Goal: Transaction & Acquisition: Purchase product/service

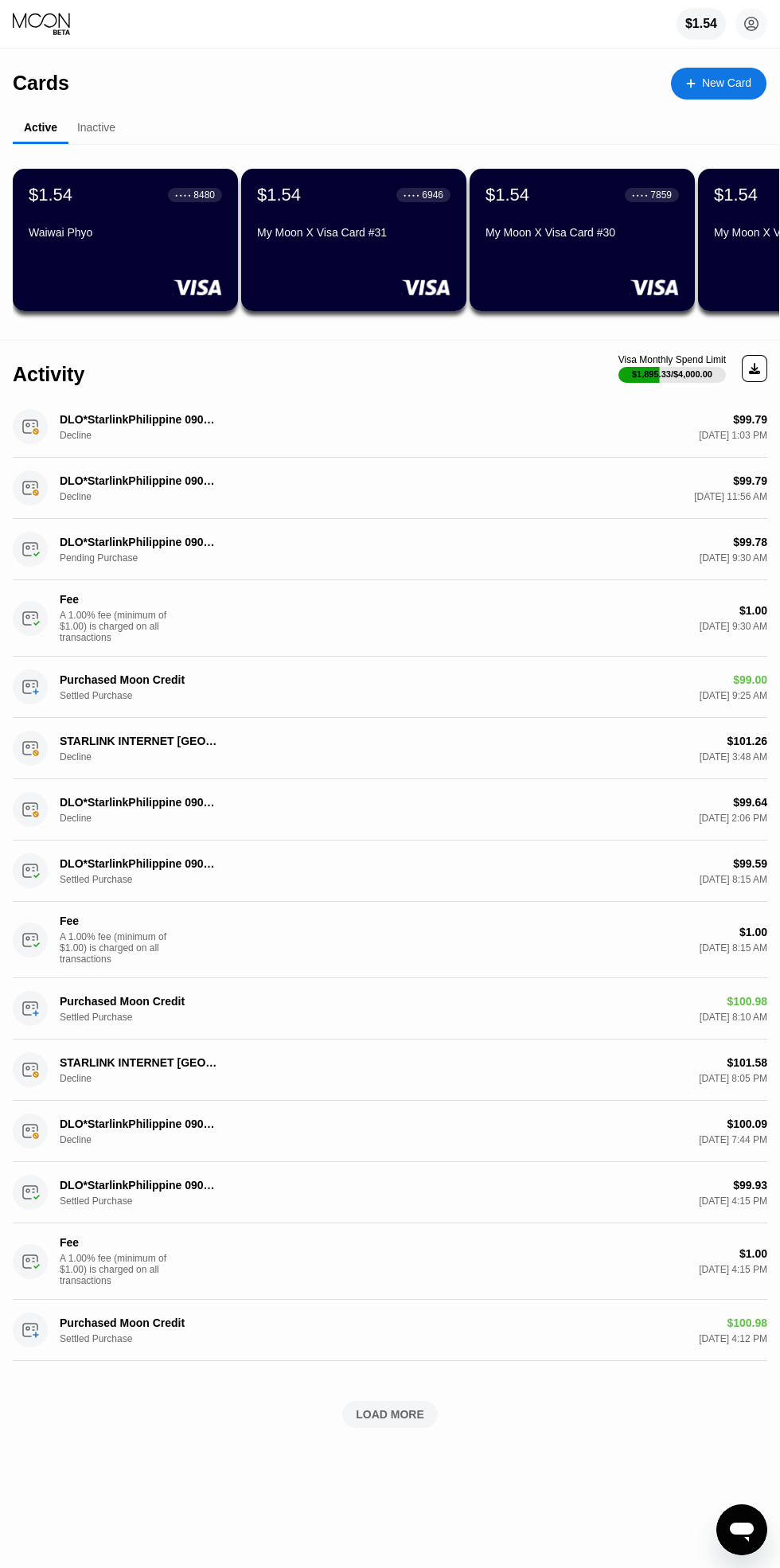
click at [751, 24] on circle at bounding box center [751, 24] width 32 height 32
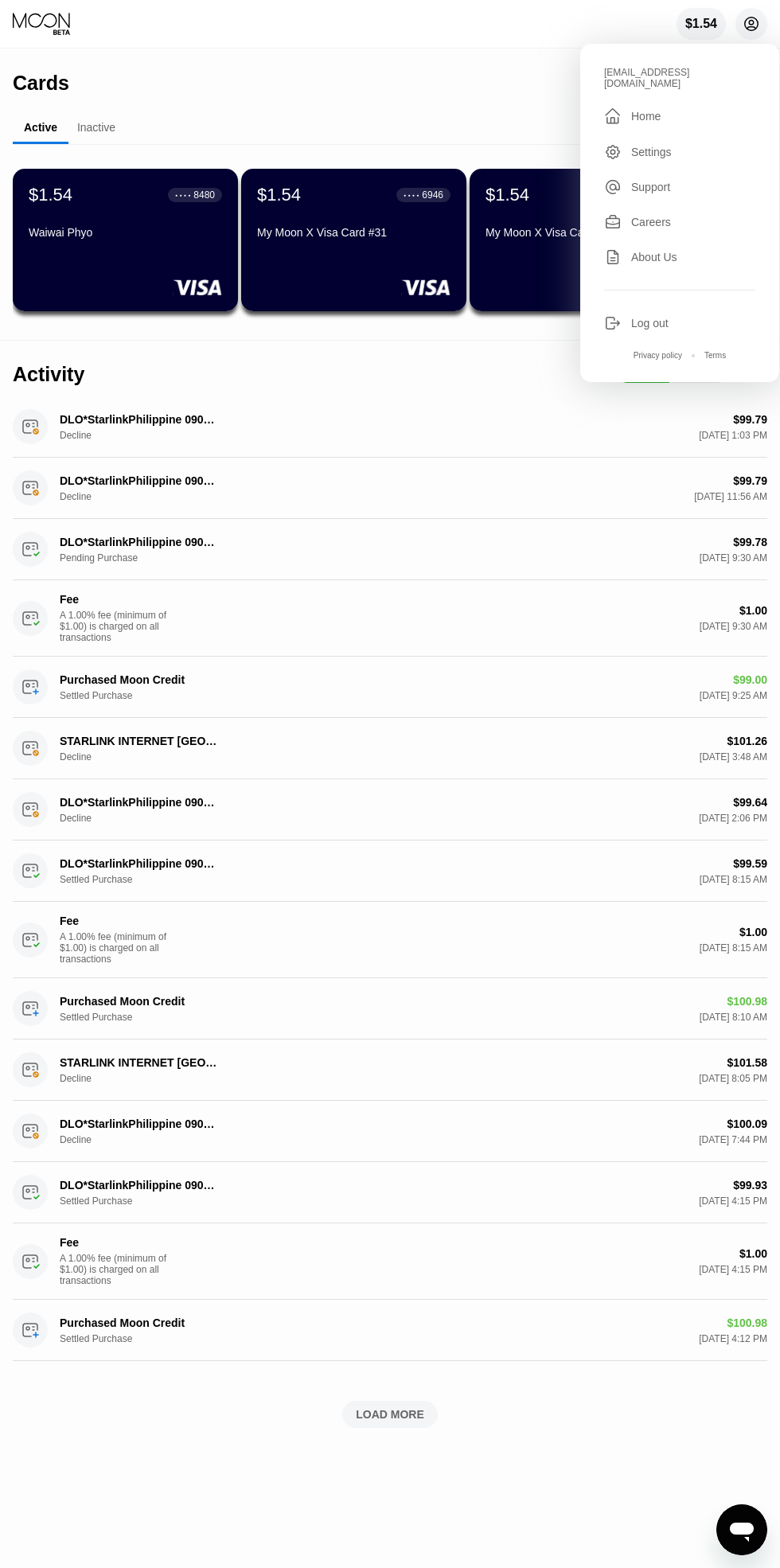
click at [493, 61] on div "Cards New Card" at bounding box center [389, 77] width 754 height 56
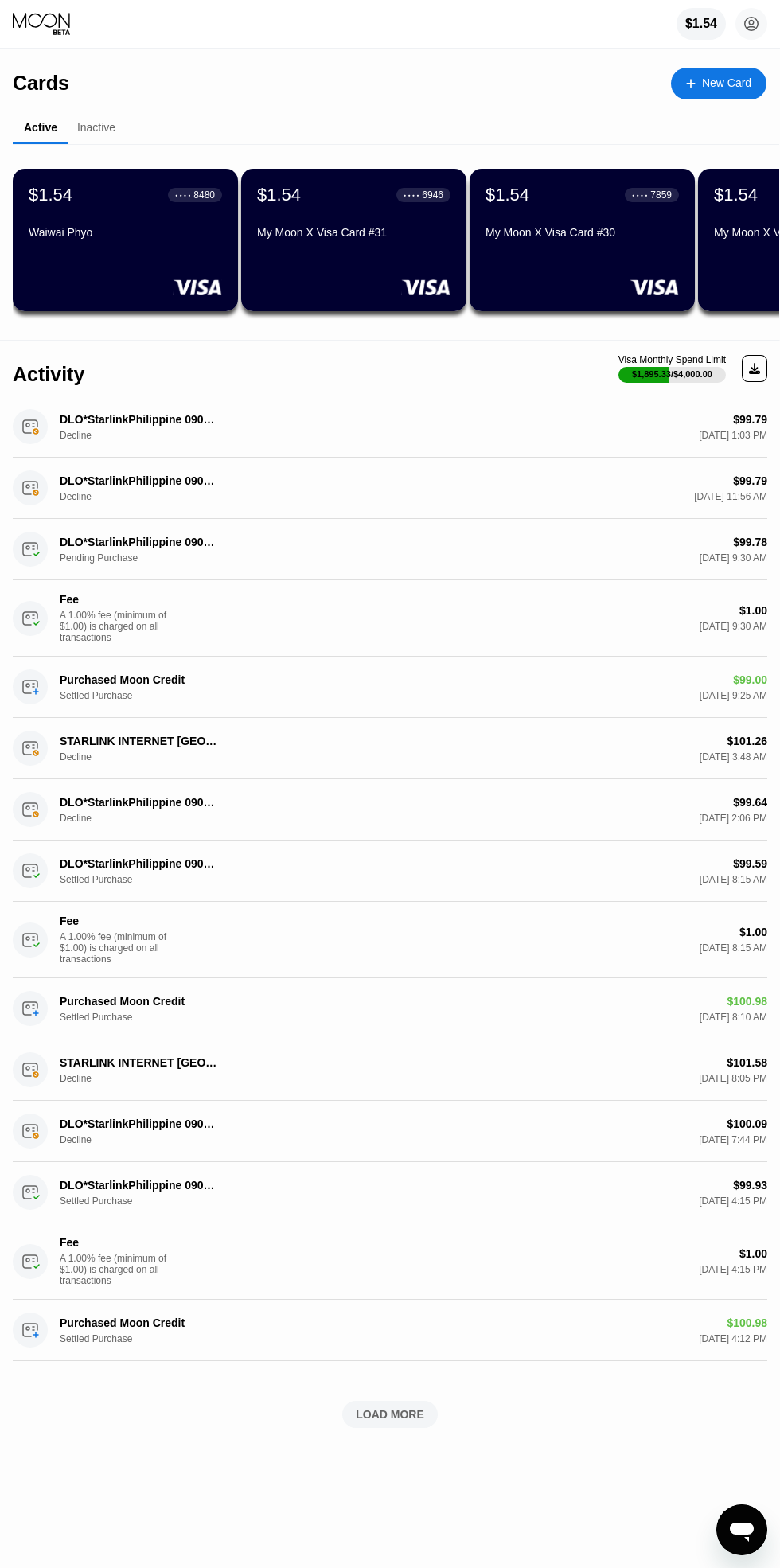
click at [700, 24] on div "$1.54" at bounding box center [701, 24] width 32 height 14
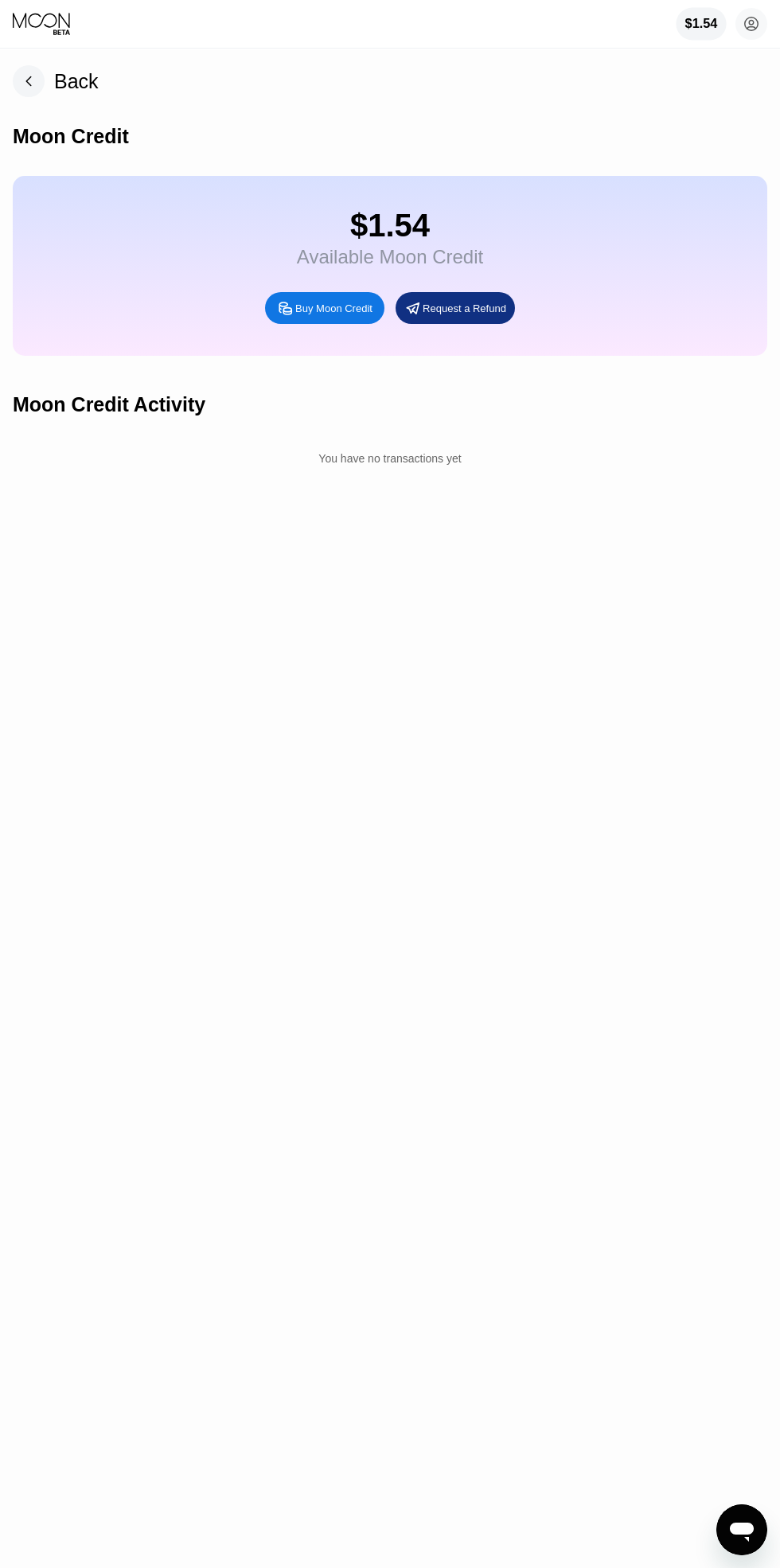
click at [313, 302] on div "Buy Moon Credit" at bounding box center [325, 308] width 119 height 32
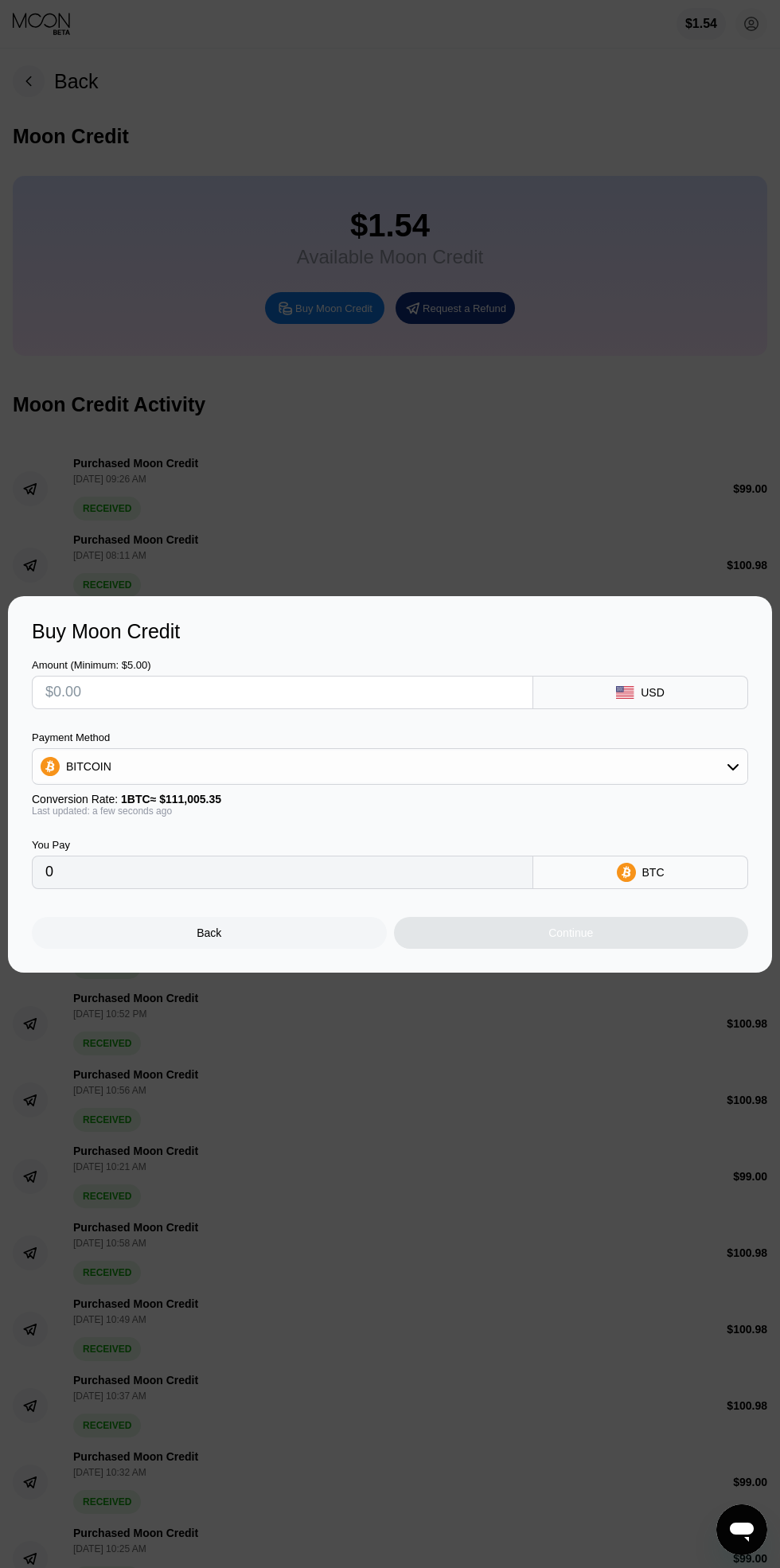
click at [381, 700] on input "text" at bounding box center [283, 692] width 474 height 32
click at [387, 692] on input "text" at bounding box center [283, 692] width 474 height 32
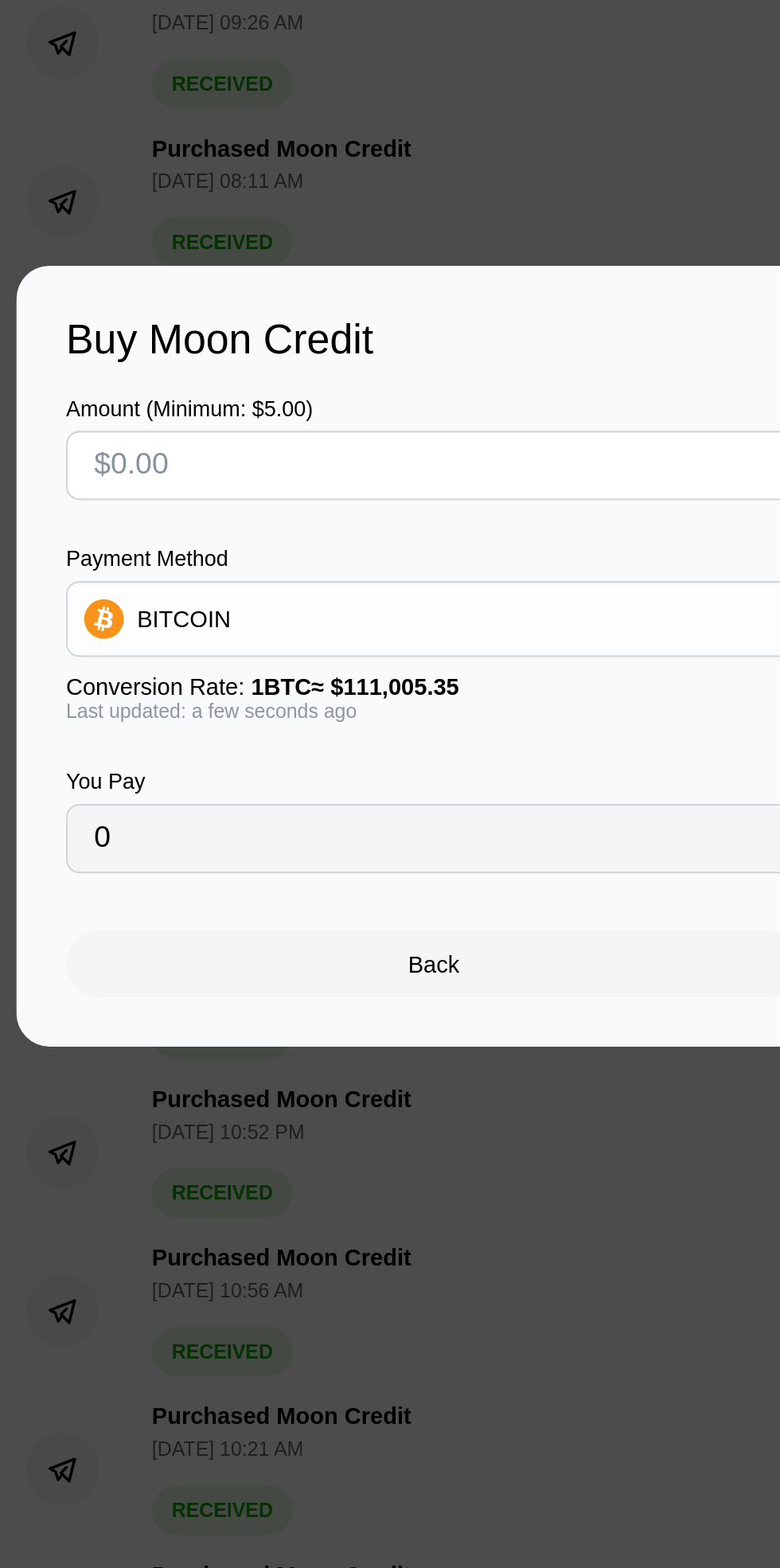
click at [222, 692] on input "text" at bounding box center [283, 692] width 474 height 32
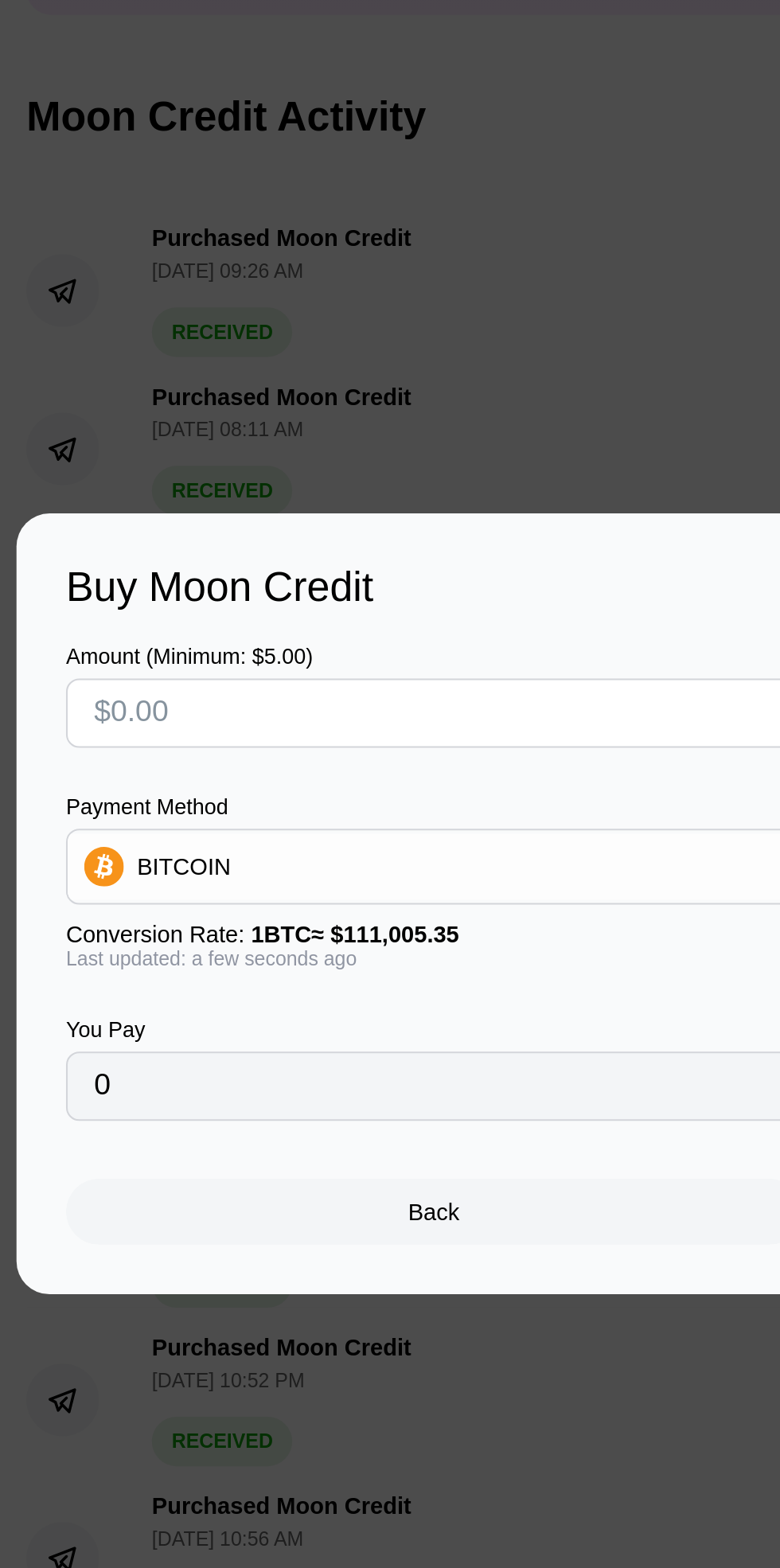
click at [230, 688] on input "text" at bounding box center [283, 692] width 474 height 32
type input "$10"
type input "0.00009009"
type input "$100"
type input "0.00090086"
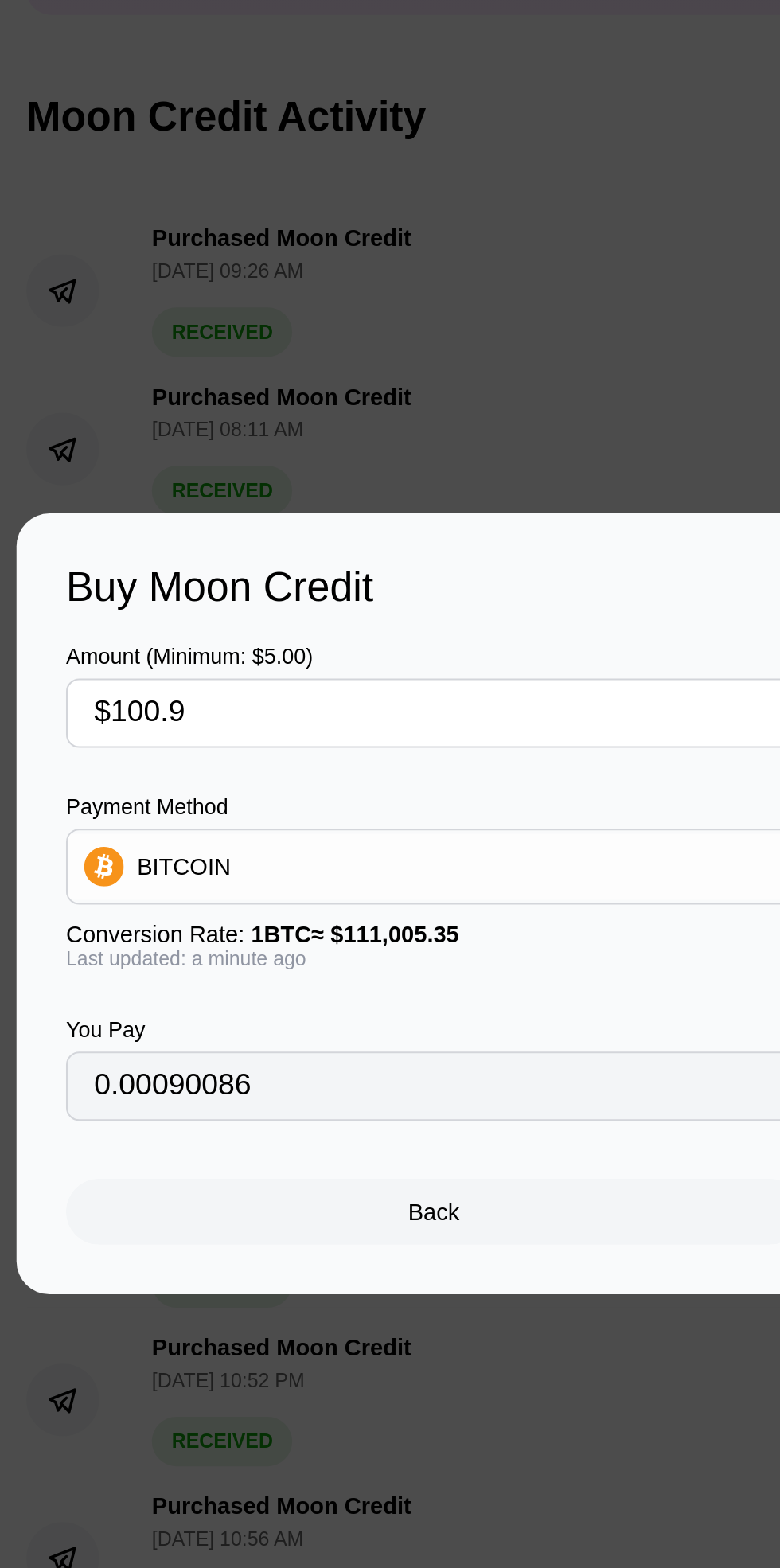
type input "$100.98"
type input "0.00090969"
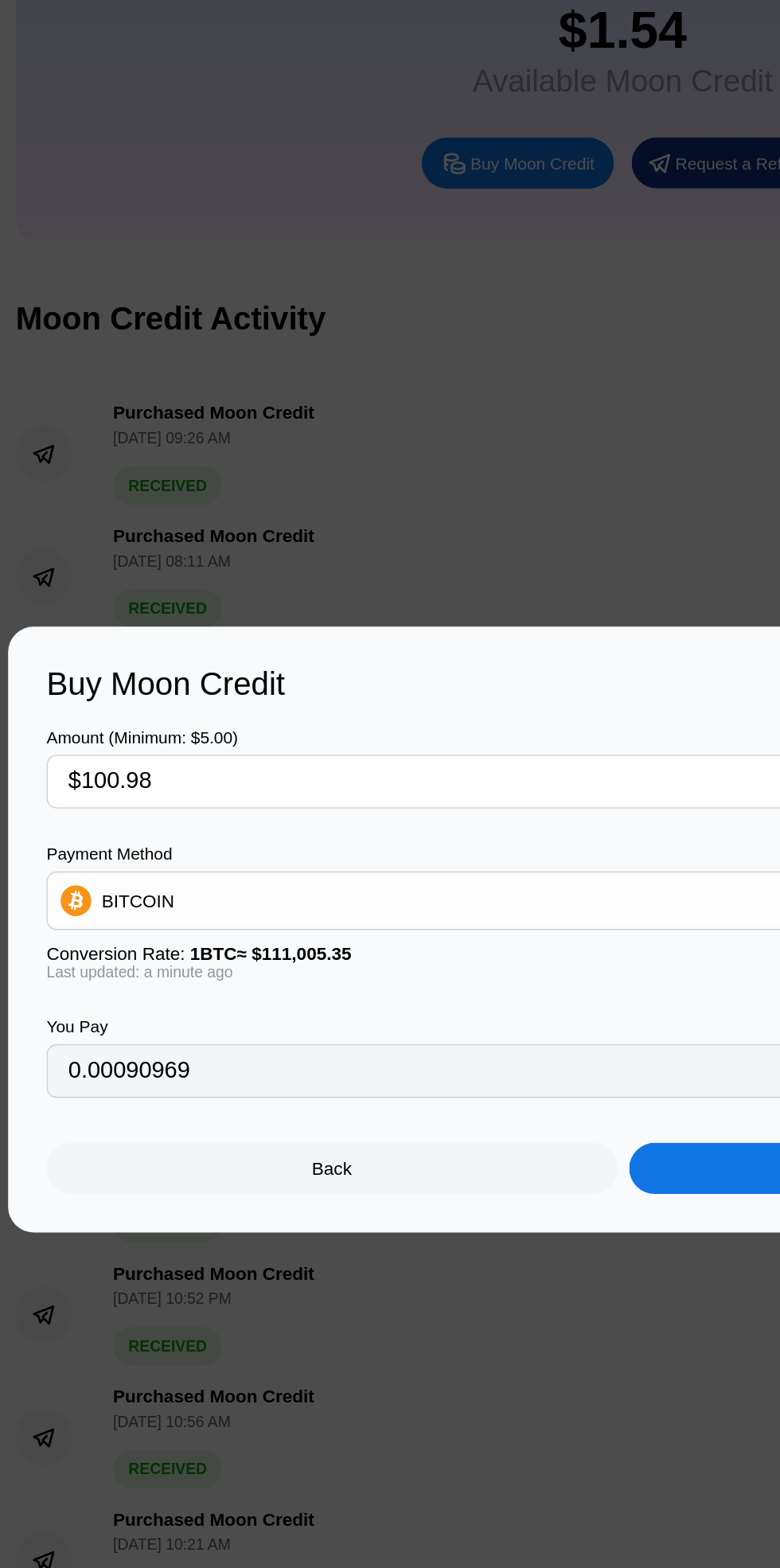
type input "$100.98"
click at [345, 755] on div "BITCOIN" at bounding box center [390, 766] width 715 height 32
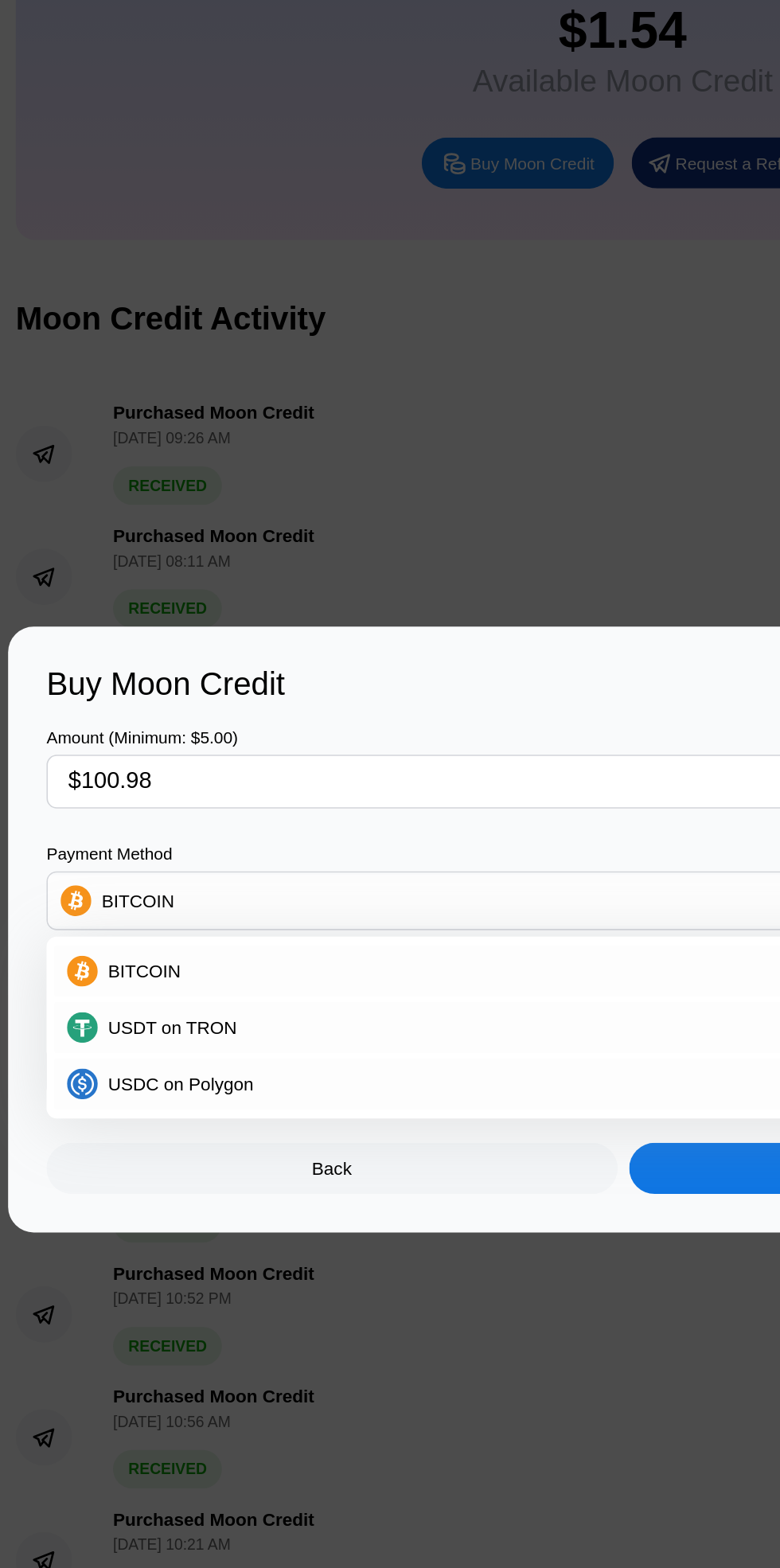
click at [309, 844] on div "USDT on TRON" at bounding box center [400, 845] width 672 height 13
type input "102.00"
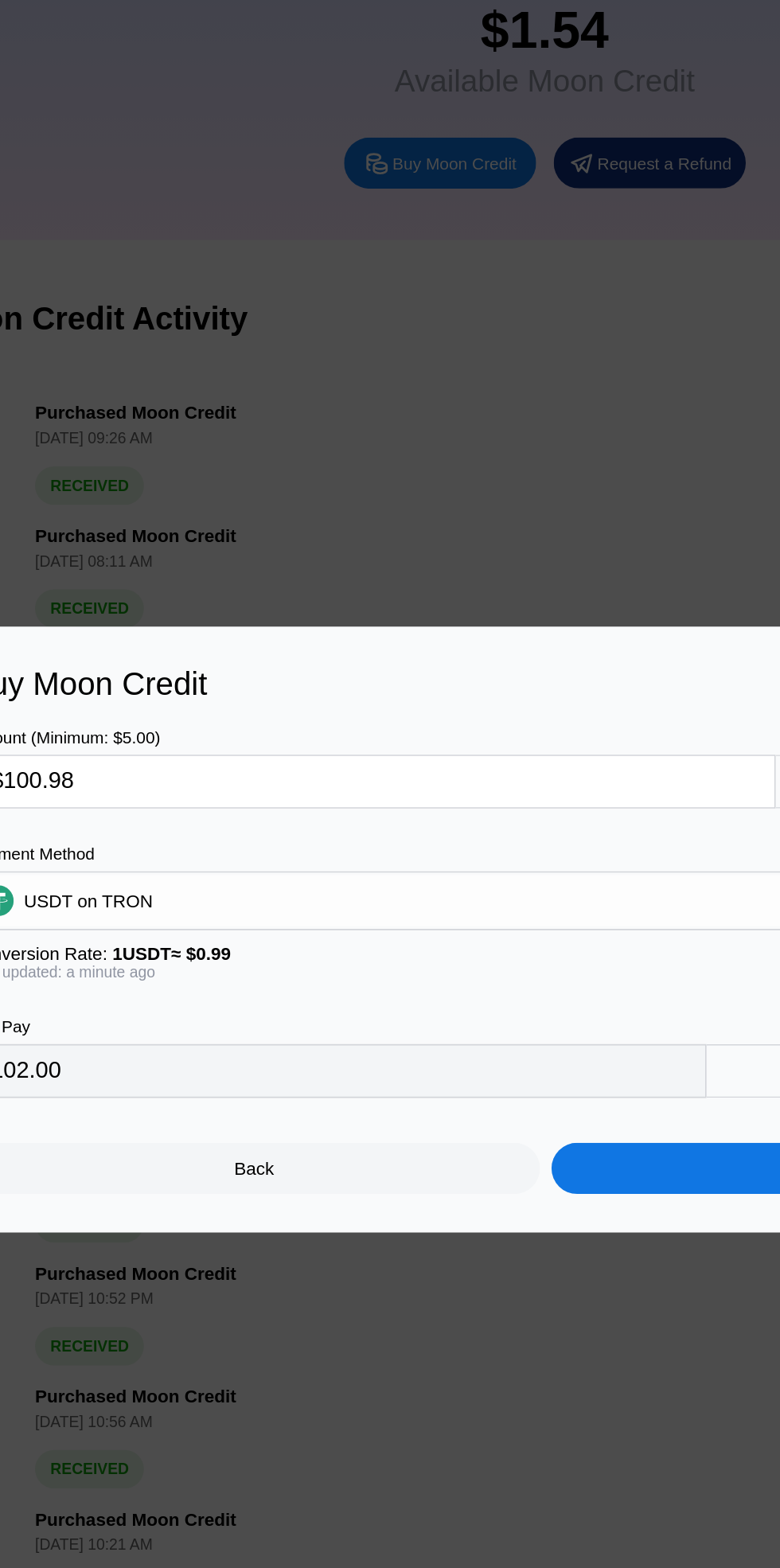
click at [465, 937] on div "Continue" at bounding box center [571, 933] width 355 height 32
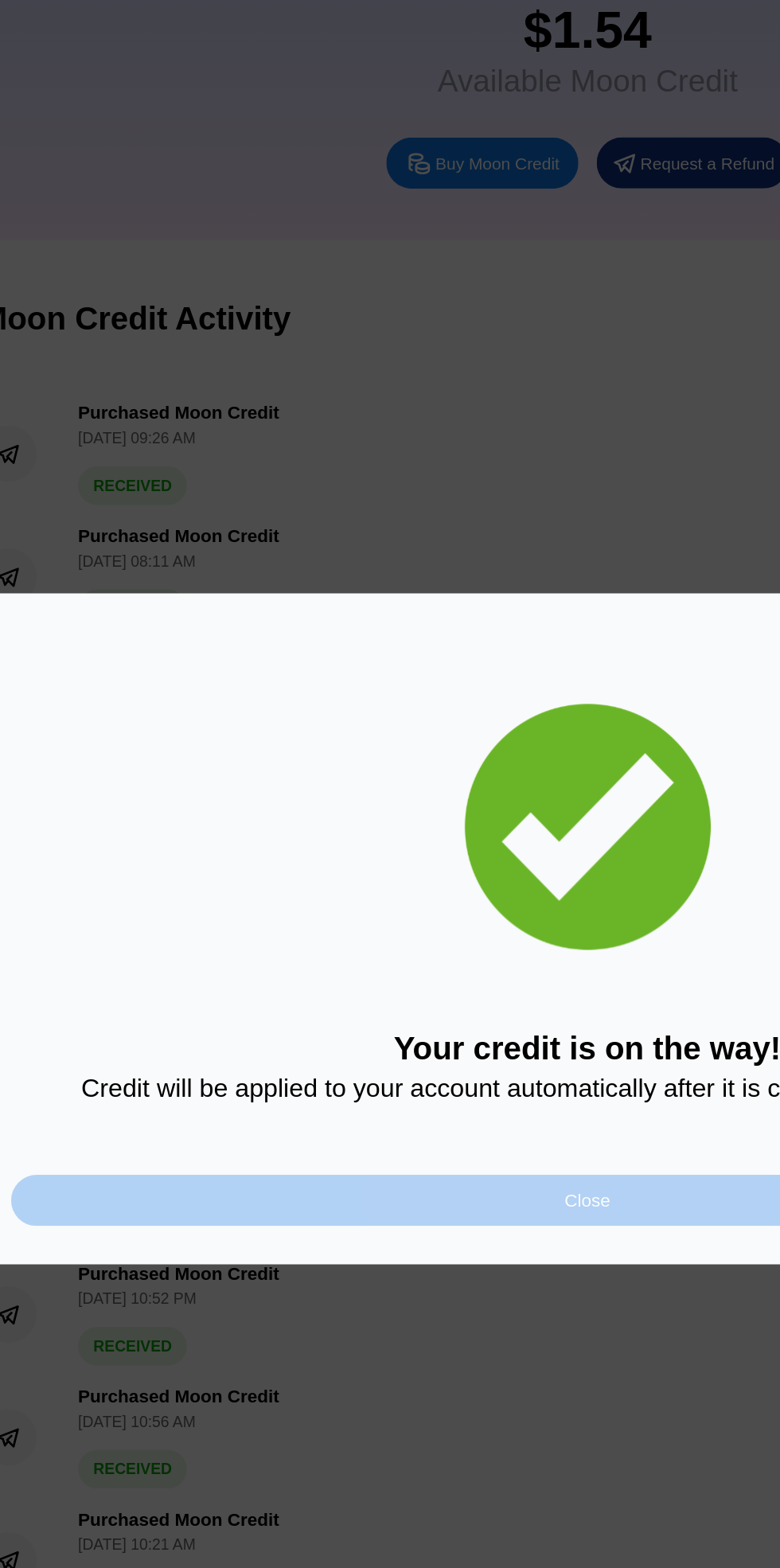
click at [326, 944] on div "Close" at bounding box center [390, 953] width 716 height 32
